Goal: Navigation & Orientation: Understand site structure

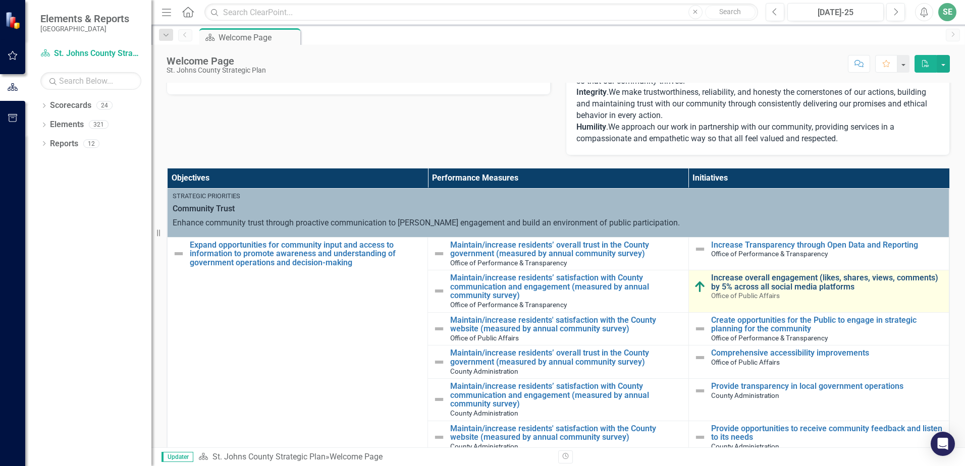
click at [781, 275] on link "Increase overall engagement (likes, shares, views, comments) by 5% across all s…" at bounding box center [827, 282] width 233 height 18
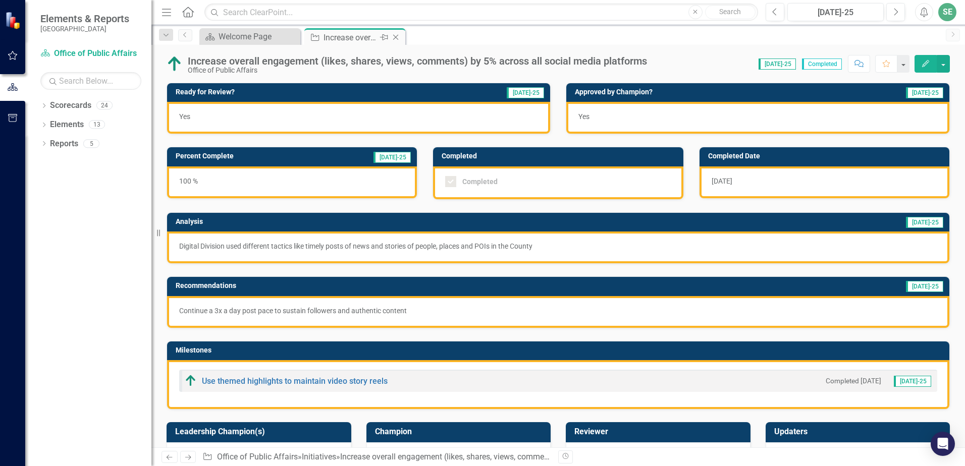
click at [397, 36] on icon at bounding box center [396, 38] width 6 height 6
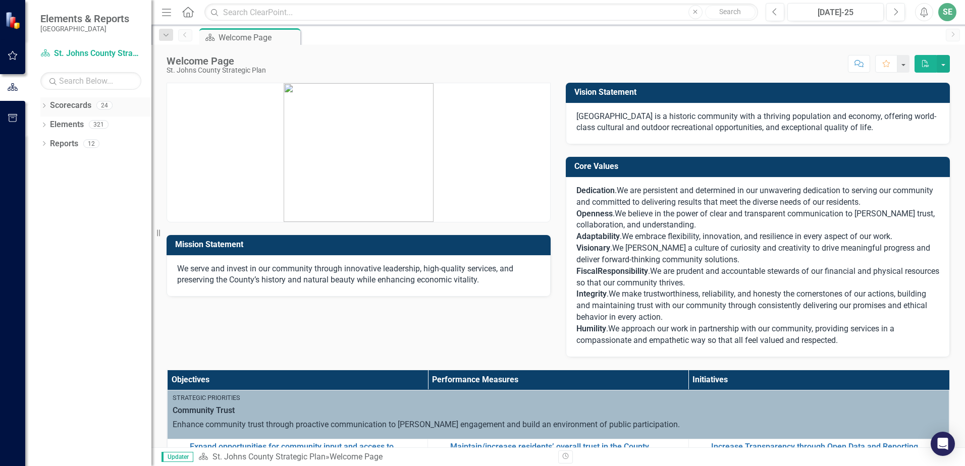
click at [47, 104] on icon "Dropdown" at bounding box center [43, 107] width 7 height 6
click at [68, 123] on link "St. Johns County Strategic Plan" at bounding box center [104, 125] width 96 height 12
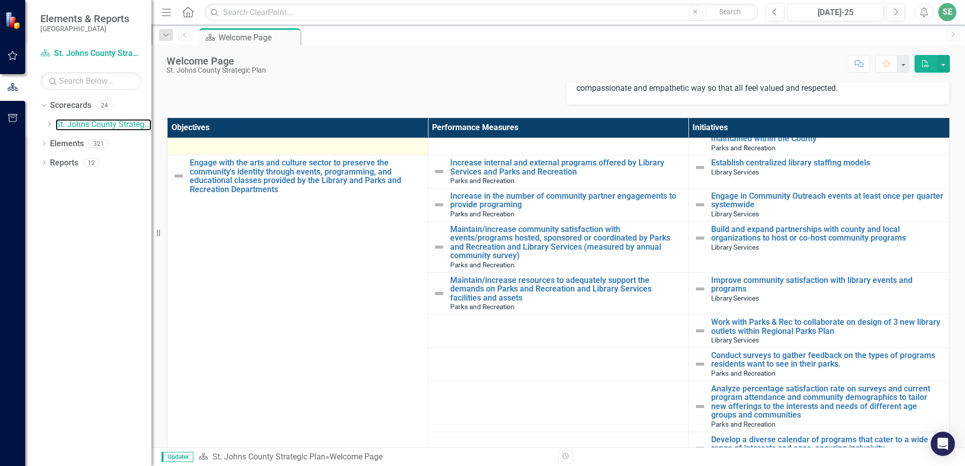
scroll to position [2220, 0]
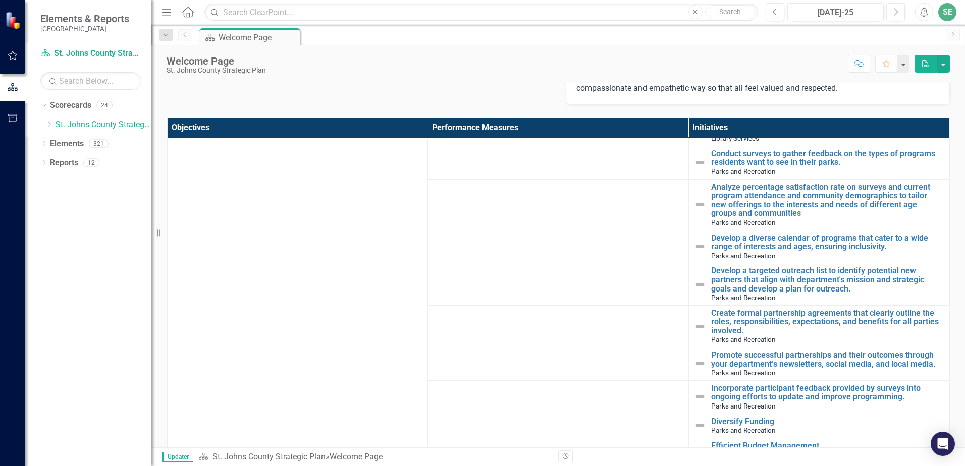
click at [15, 56] on icon "button" at bounding box center [13, 55] width 11 height 8
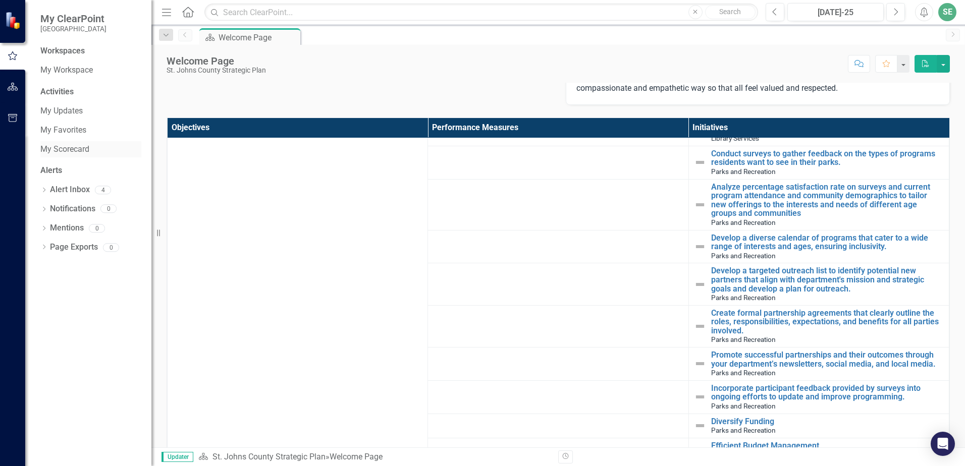
click at [75, 150] on link "My Scorecard" at bounding box center [90, 150] width 101 height 12
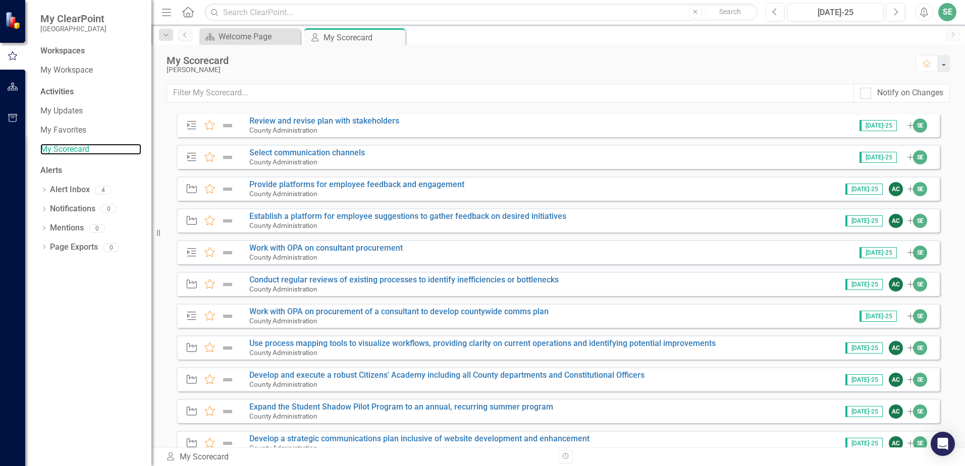
scroll to position [2760, 0]
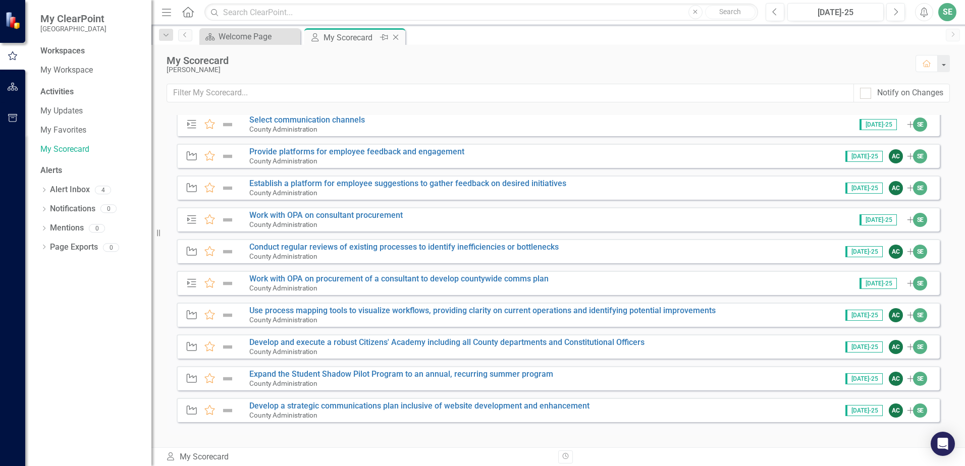
click at [396, 35] on icon "Close" at bounding box center [396, 37] width 10 height 8
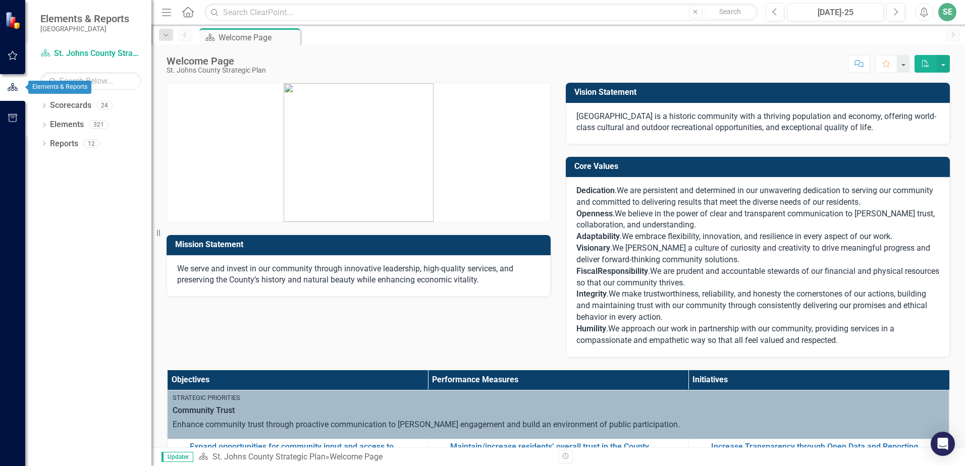
click at [12, 62] on button "button" at bounding box center [13, 55] width 23 height 21
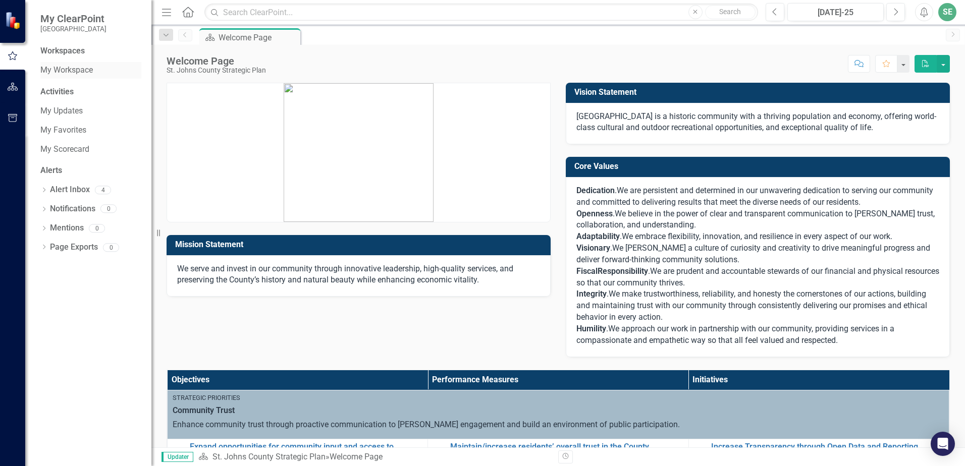
click at [85, 73] on link "My Workspace" at bounding box center [90, 71] width 101 height 12
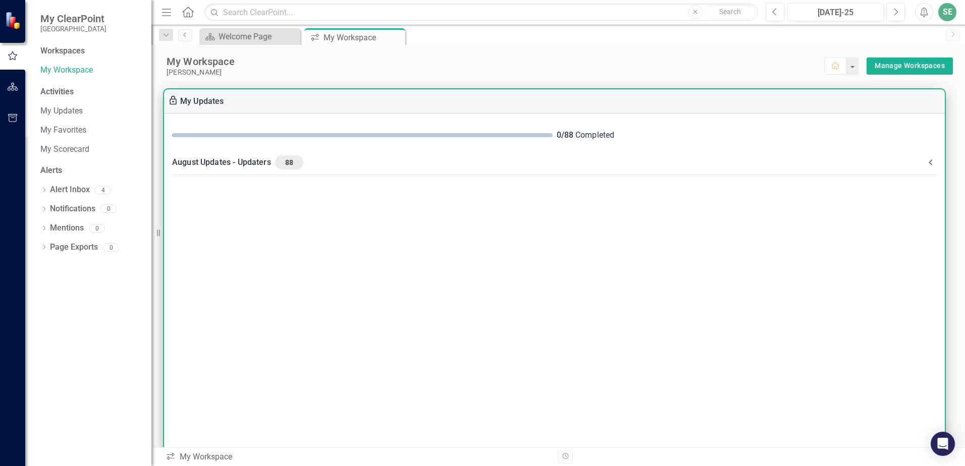
click at [246, 158] on div "August Updates - Updaters 88" at bounding box center [548, 162] width 752 height 14
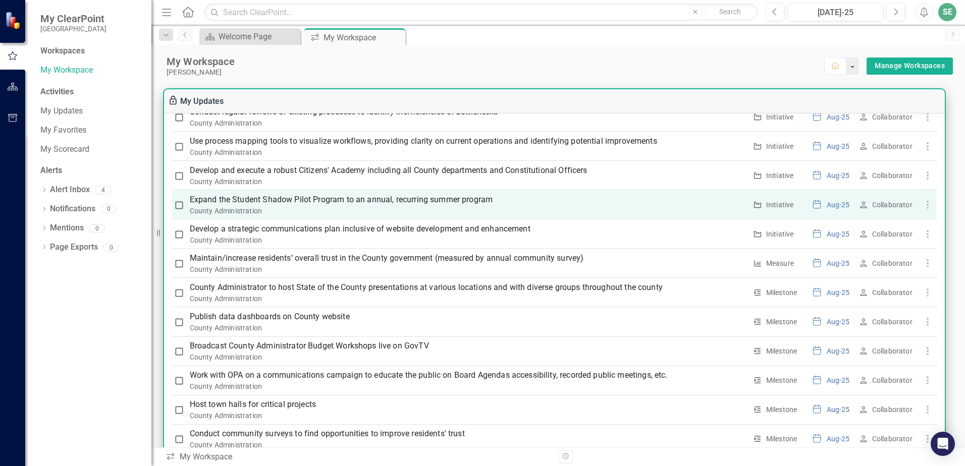
scroll to position [1060, 0]
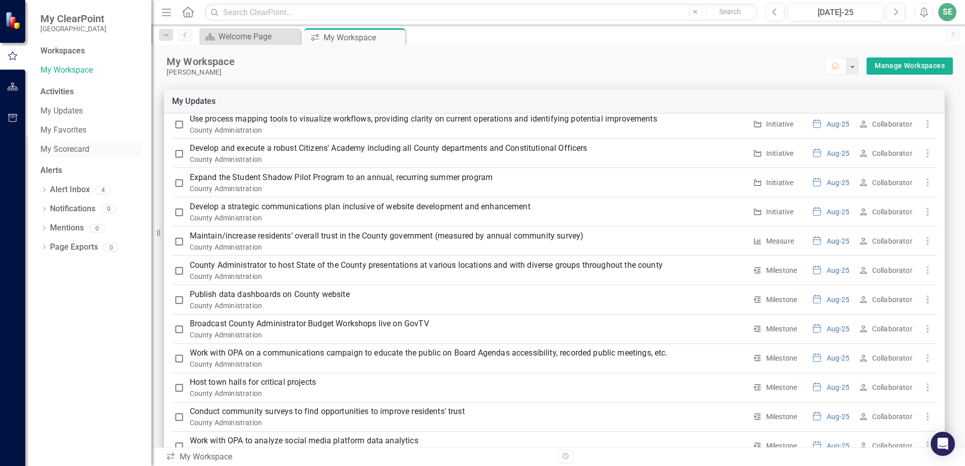
click at [90, 151] on link "My Scorecard" at bounding box center [90, 150] width 101 height 12
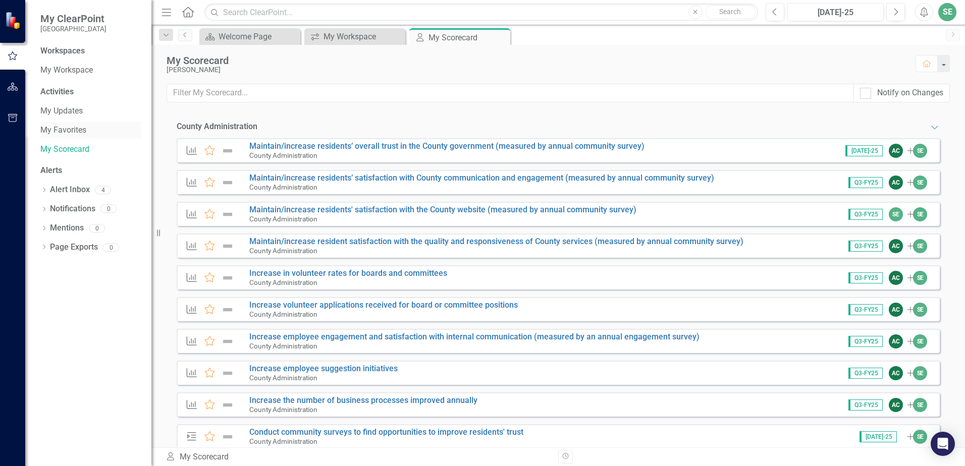
click at [74, 133] on link "My Favorites" at bounding box center [90, 131] width 101 height 12
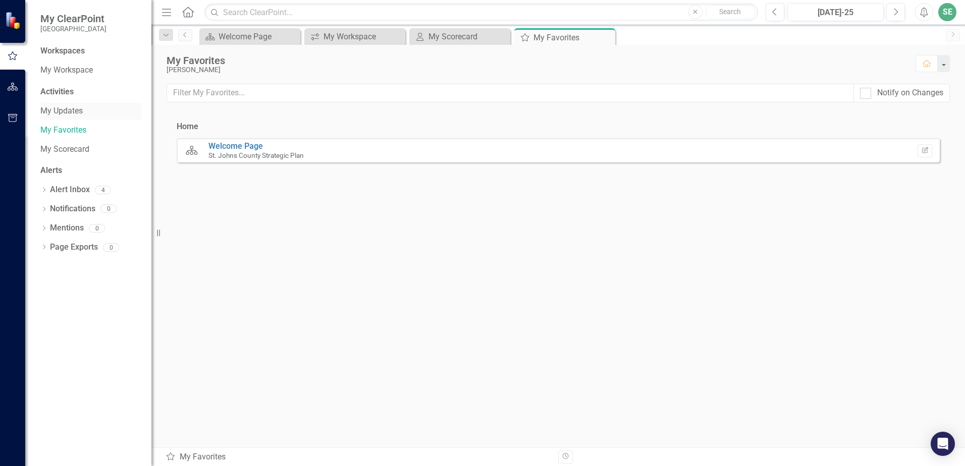
click at [69, 110] on link "My Updates" at bounding box center [90, 111] width 101 height 12
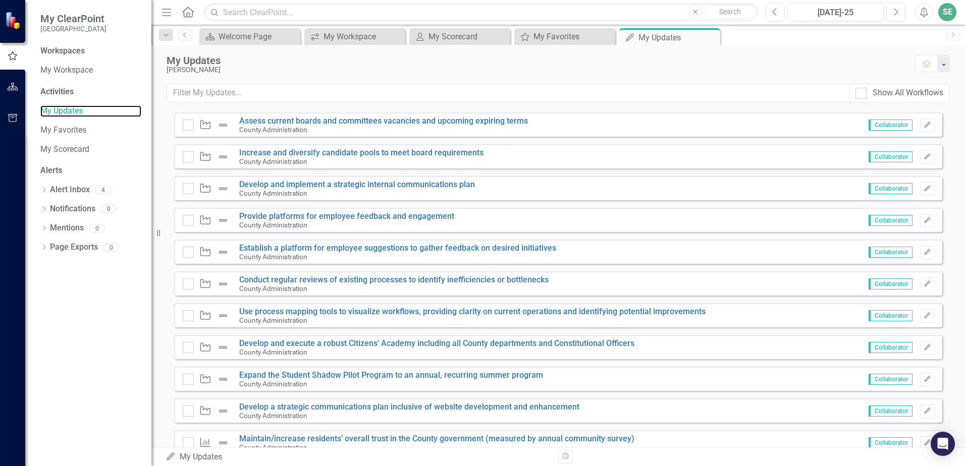
scroll to position [908, 0]
click at [294, 35] on icon "Close" at bounding box center [291, 37] width 10 height 8
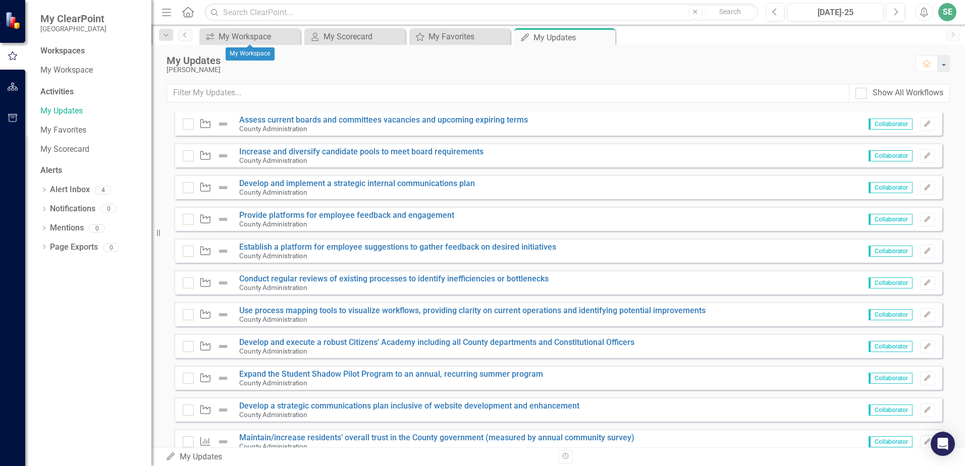
click at [0, 0] on icon "Close" at bounding box center [0, 0] width 0 height 0
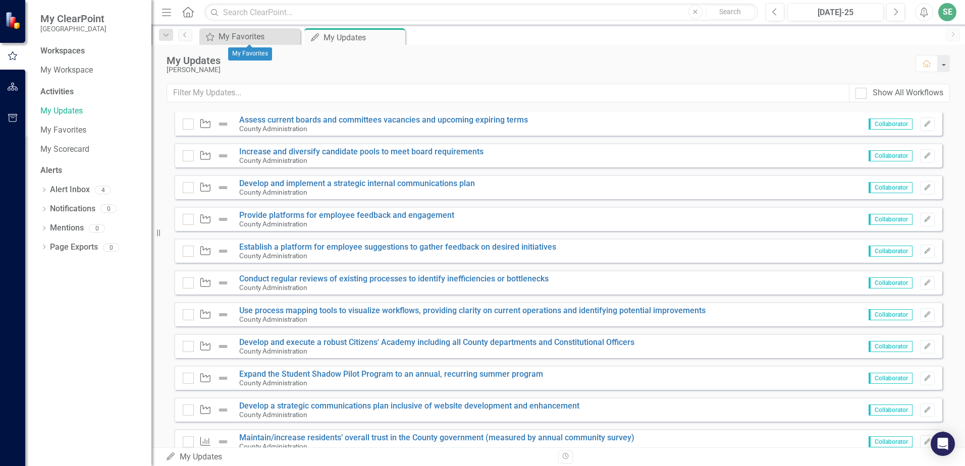
click at [0, 0] on icon "Close" at bounding box center [0, 0] width 0 height 0
click at [0, 0] on icon "Pin" at bounding box center [0, 0] width 0 height 0
click at [294, 35] on icon "Pin" at bounding box center [291, 38] width 10 height 8
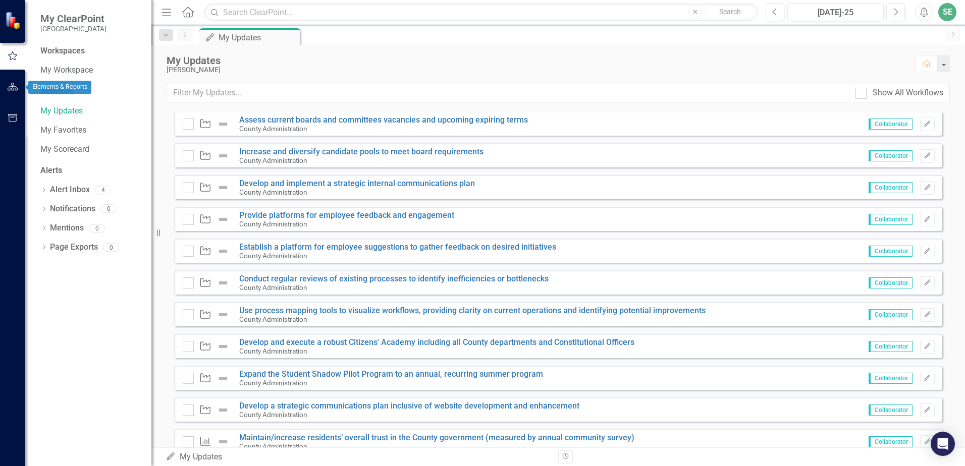
click at [19, 84] on button "button" at bounding box center [13, 87] width 23 height 21
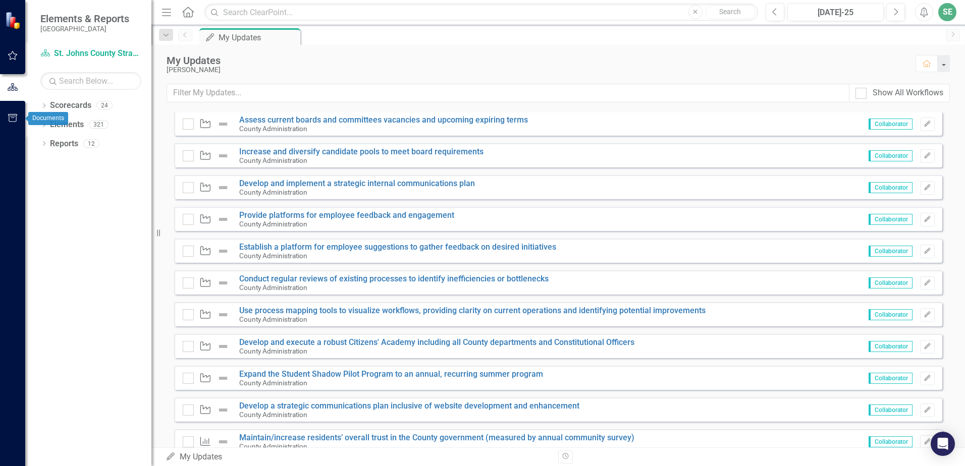
click at [14, 121] on icon "button" at bounding box center [13, 118] width 11 height 8
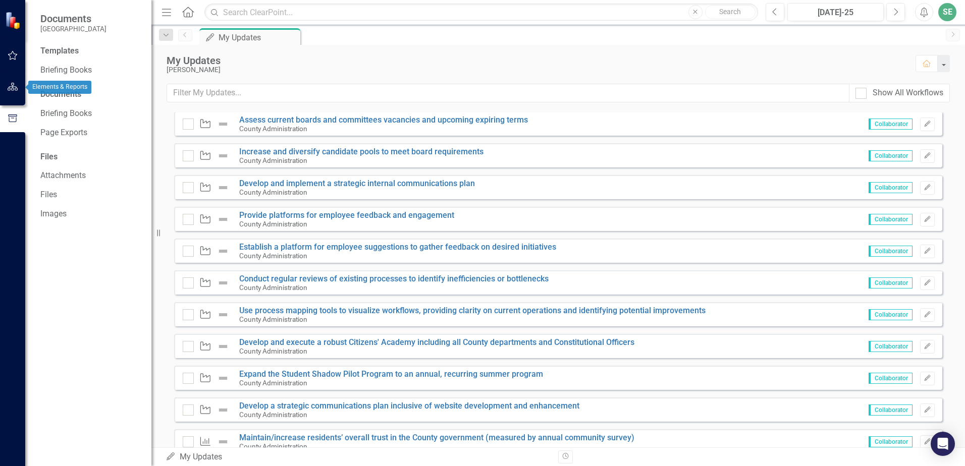
click at [13, 95] on button "button" at bounding box center [13, 87] width 23 height 21
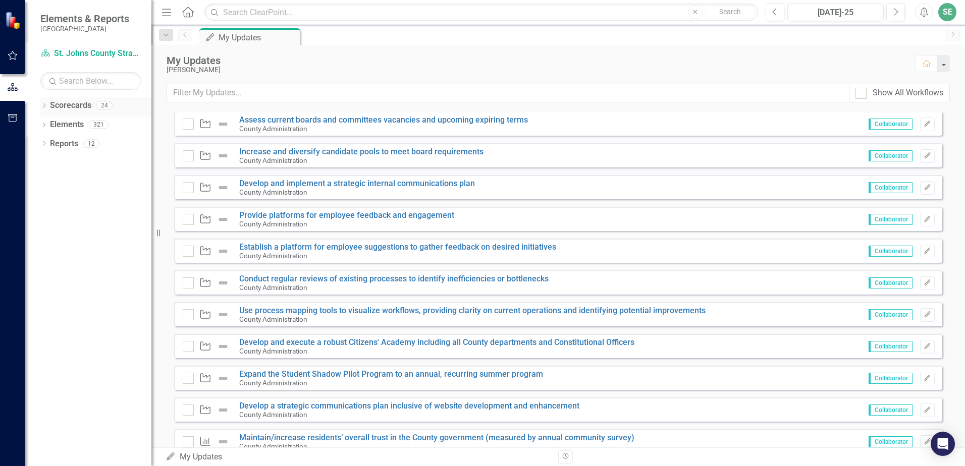
click at [48, 104] on div "Dropdown Scorecards 24" at bounding box center [95, 106] width 111 height 19
click at [13, 61] on button "button" at bounding box center [13, 55] width 23 height 21
